Goal: Download file/media

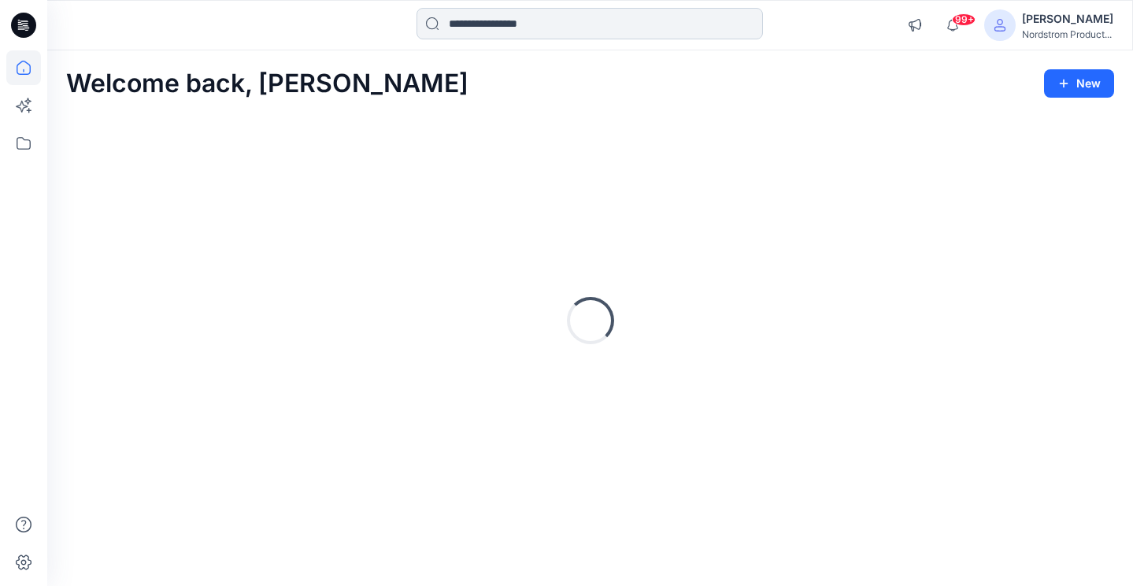
click at [726, 24] on input at bounding box center [590, 24] width 347 height 32
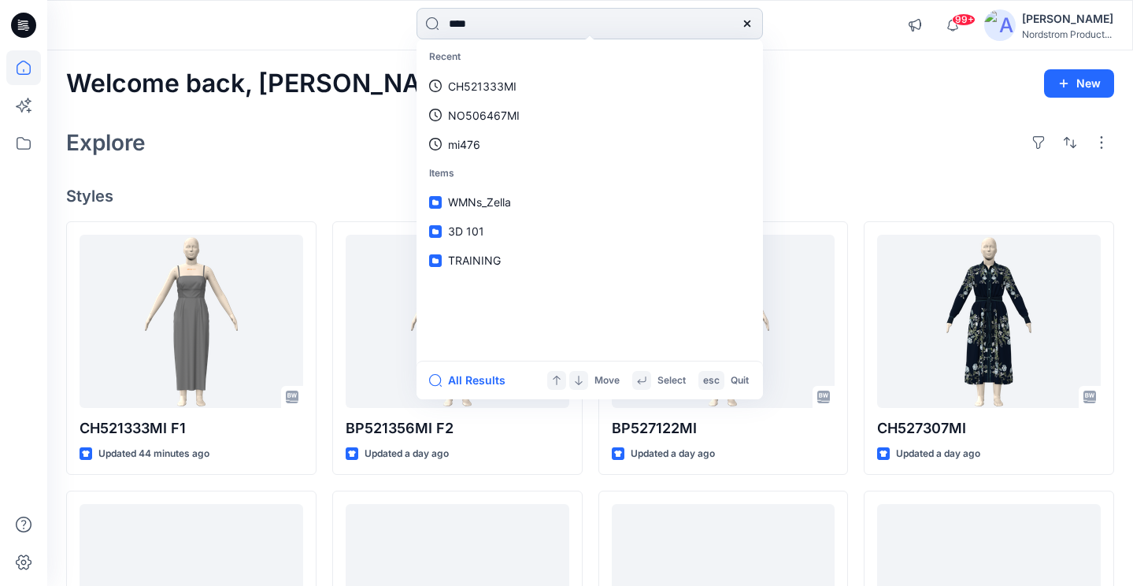
type input "*****"
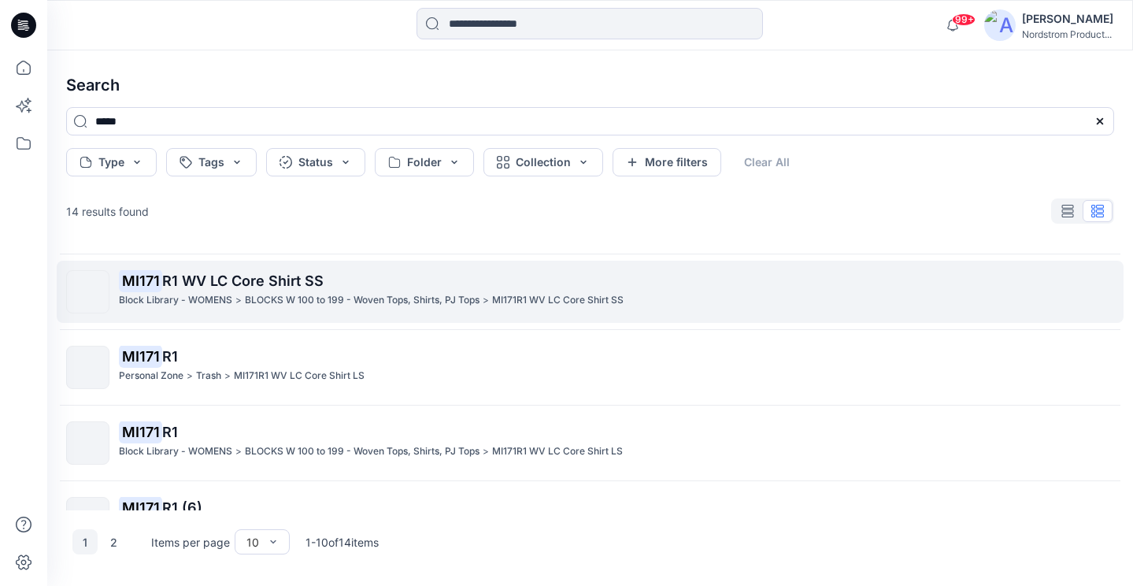
scroll to position [371, 0]
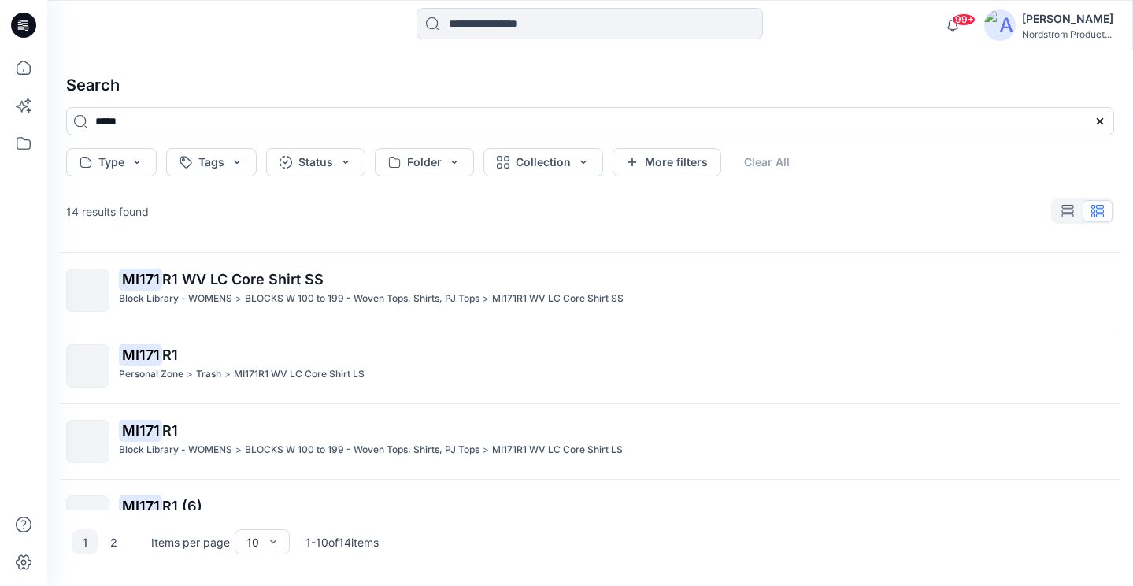
click at [337, 282] on p "MI171 R1 WV LC Core Shirt SS" at bounding box center [616, 280] width 995 height 22
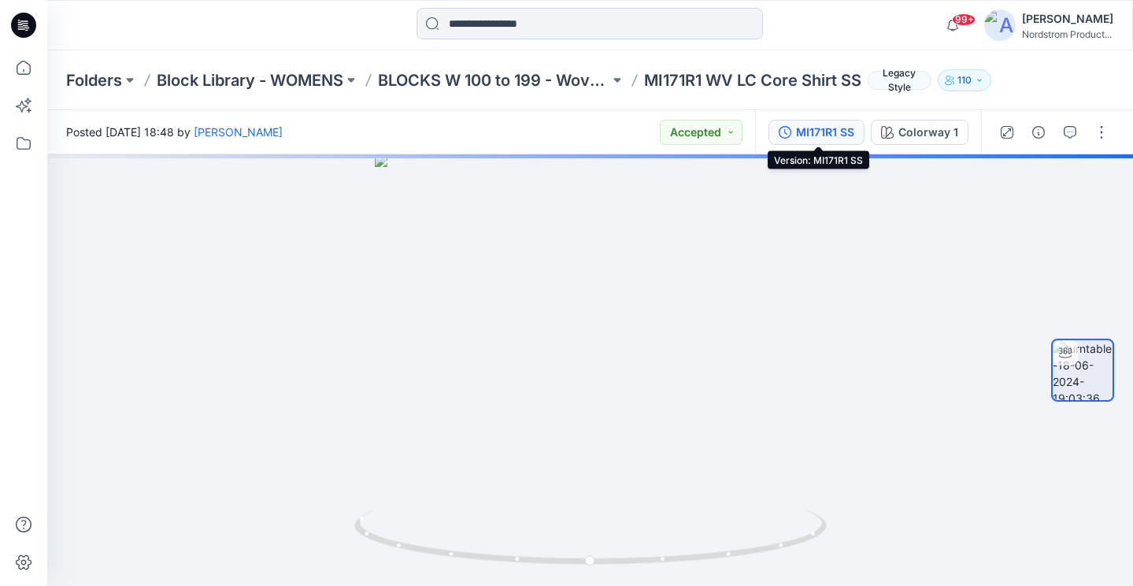
click at [825, 130] on div "MI171R1 SS" at bounding box center [825, 132] width 58 height 17
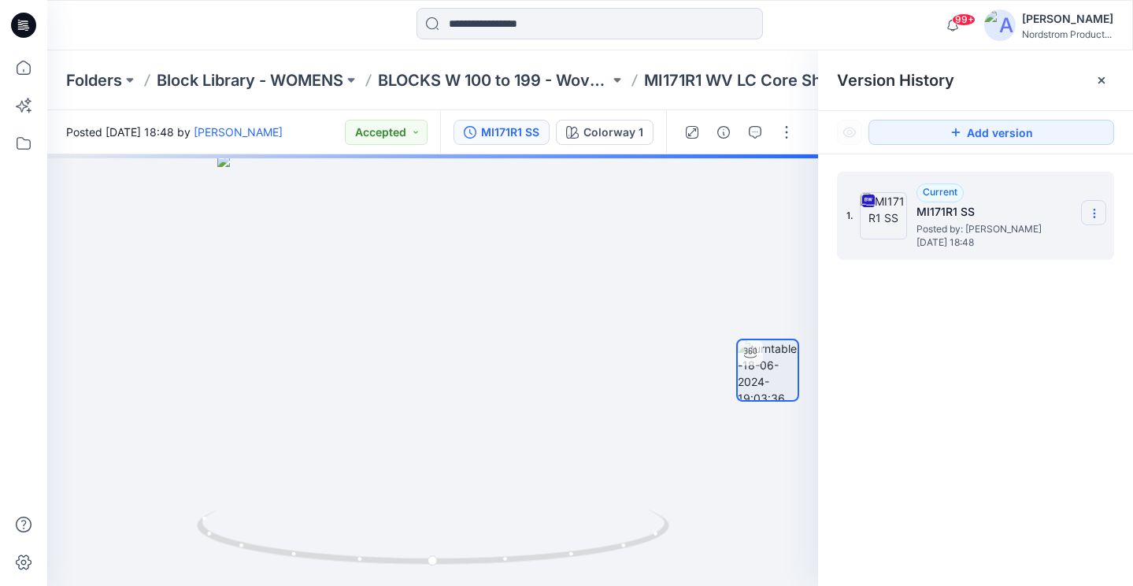
click at [1088, 206] on section at bounding box center [1093, 212] width 25 height 25
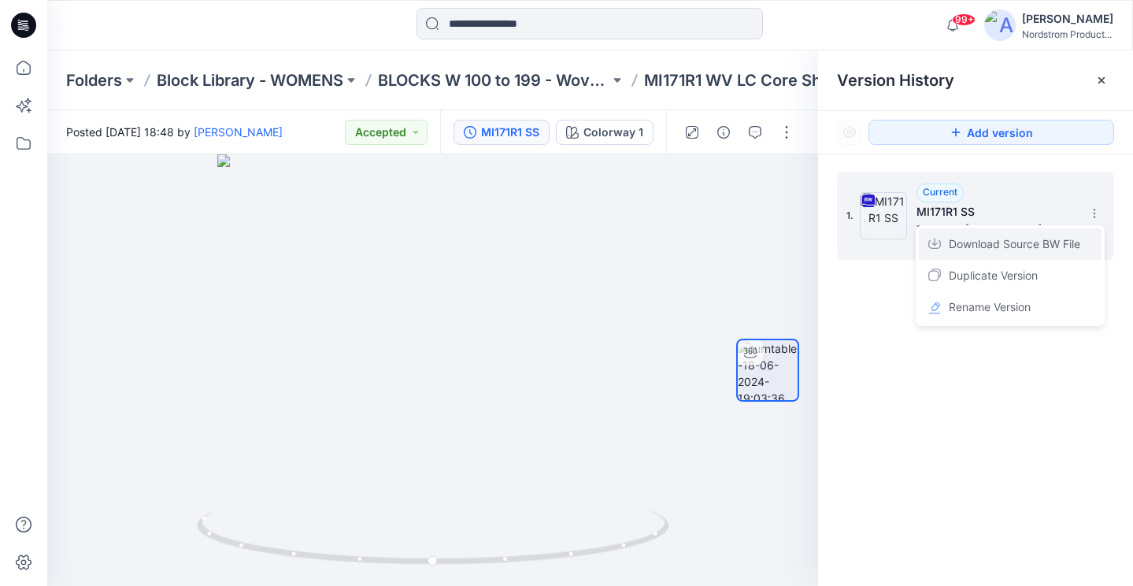
click at [1008, 242] on span "Download Source BW File" at bounding box center [1015, 244] width 132 height 19
